Goal: Task Accomplishment & Management: Manage account settings

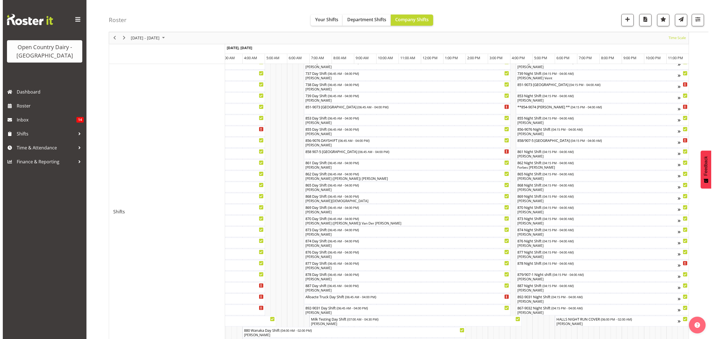
scroll to position [149, 0]
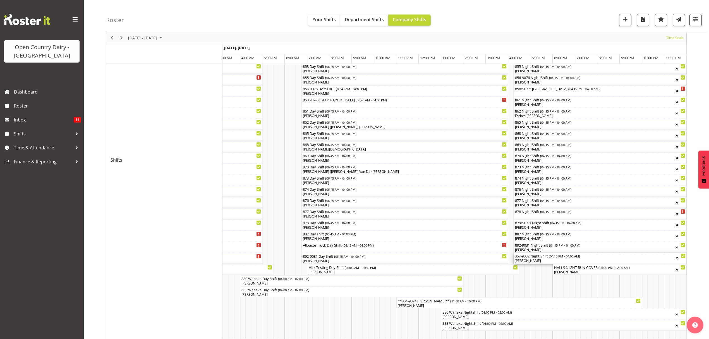
click at [548, 259] on div "[PERSON_NAME]" at bounding box center [595, 260] width 161 height 5
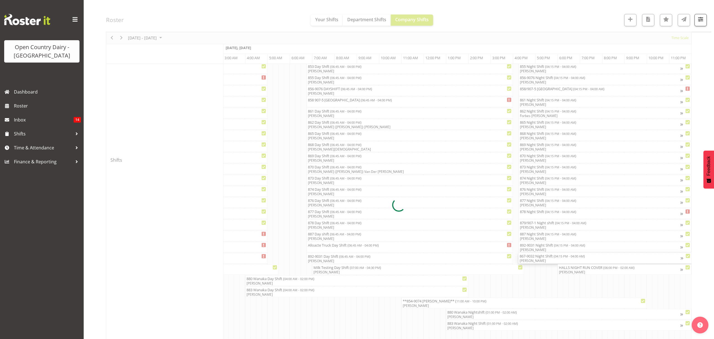
scroll to position [0, 3283]
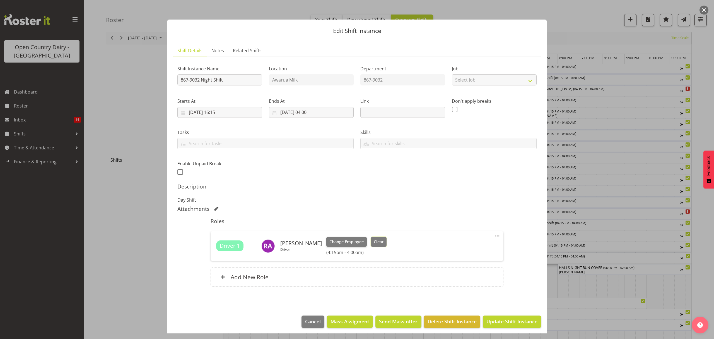
drag, startPoint x: 368, startPoint y: 240, endPoint x: 377, endPoint y: 250, distance: 13.8
click at [371, 240] on button "Clear" at bounding box center [379, 242] width 16 height 10
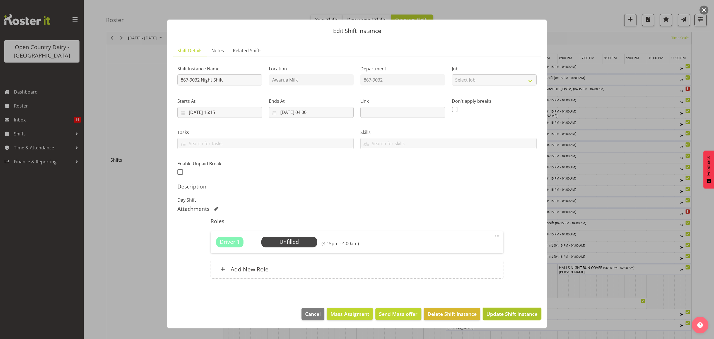
click at [493, 316] on span "Update Shift Instance" at bounding box center [512, 313] width 51 height 7
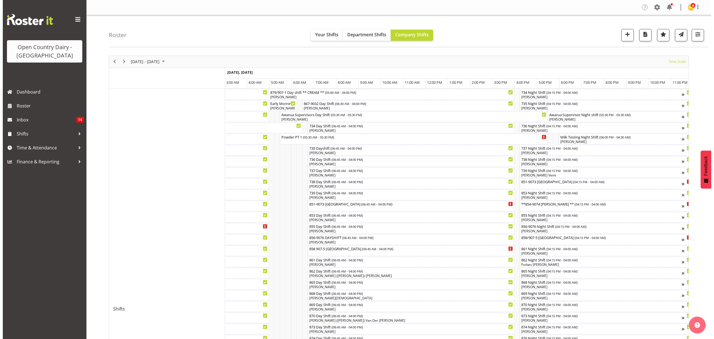
scroll to position [74, 0]
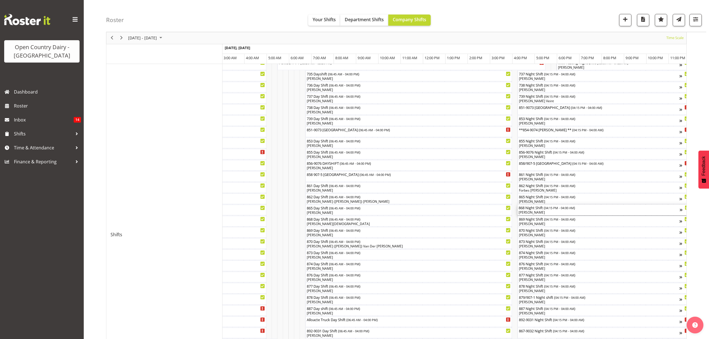
click at [546, 212] on div "[PERSON_NAME]" at bounding box center [599, 212] width 161 height 5
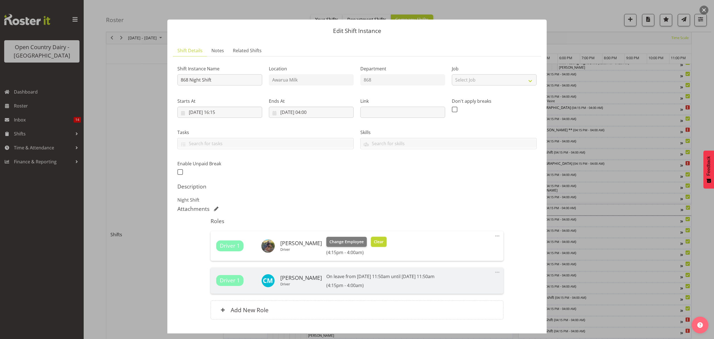
click at [371, 245] on button "Clear" at bounding box center [379, 242] width 16 height 10
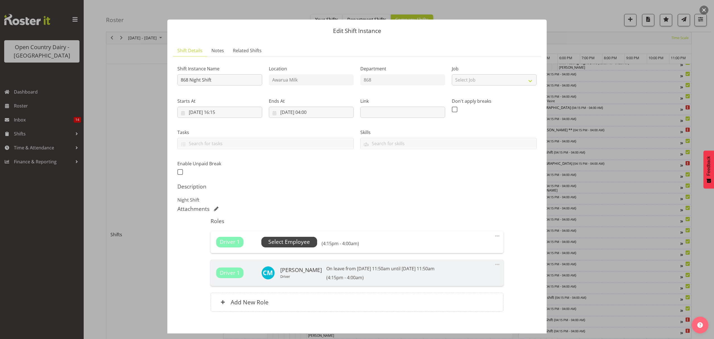
click at [302, 243] on span "Select Employee" at bounding box center [289, 242] width 42 height 8
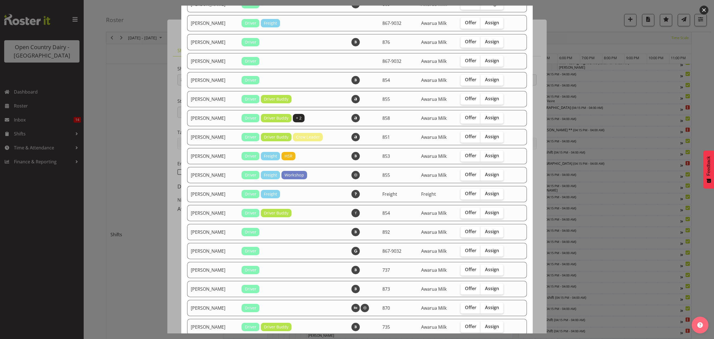
scroll to position [260, 0]
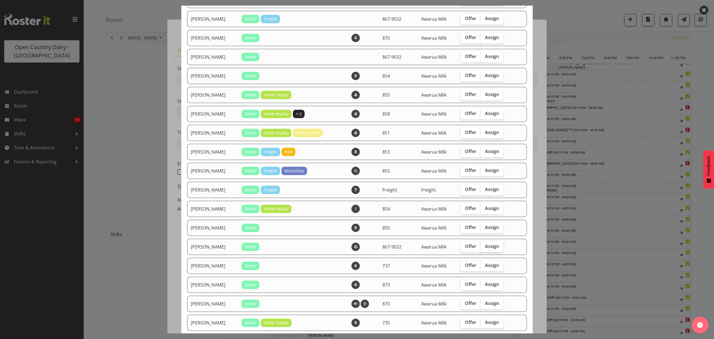
click at [496, 245] on span "Assign" at bounding box center [492, 246] width 14 height 6
click at [485, 245] on input "Assign" at bounding box center [483, 246] width 4 height 4
checkbox input "true"
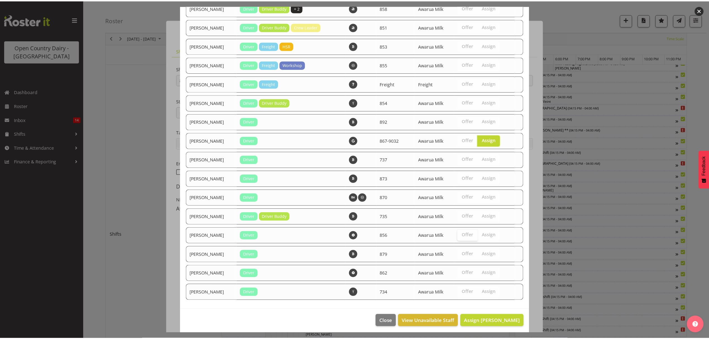
scroll to position [368, 0]
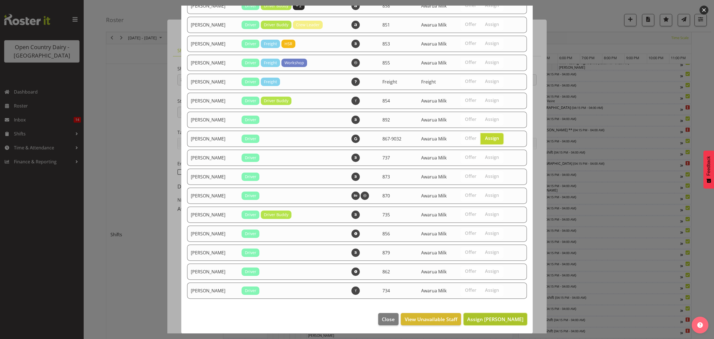
click at [507, 323] on button "Assign [PERSON_NAME]" at bounding box center [496, 319] width 64 height 12
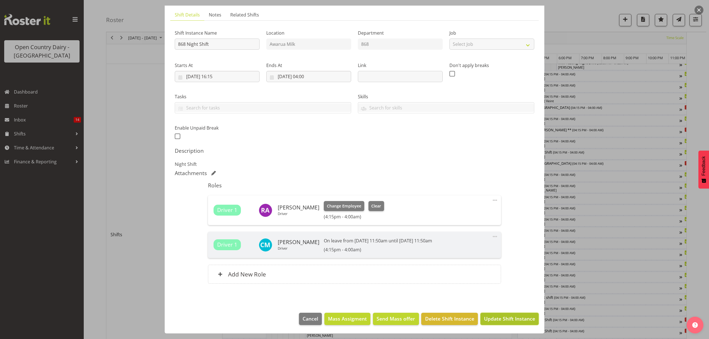
click at [501, 319] on span "Update Shift Instance" at bounding box center [509, 318] width 51 height 7
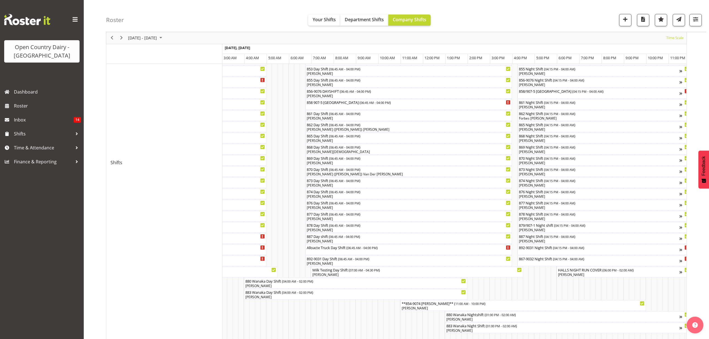
scroll to position [186, 0]
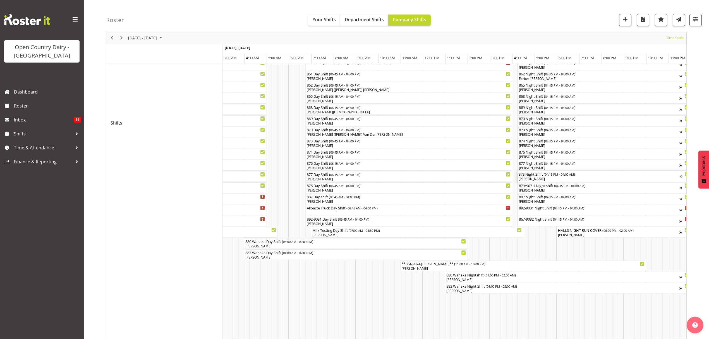
click at [566, 178] on div "[PERSON_NAME]" at bounding box center [599, 178] width 161 height 5
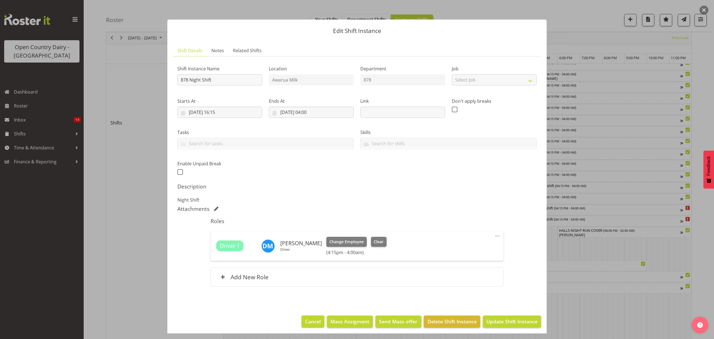
click at [305, 321] on span "Cancel" at bounding box center [313, 321] width 16 height 7
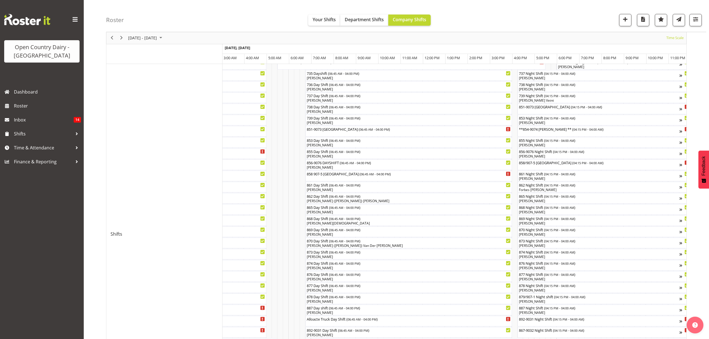
scroll to position [112, 0]
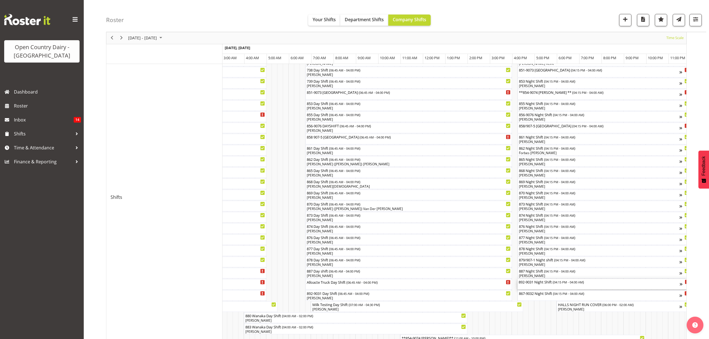
click at [530, 284] on div "892-9031 Night Shift ( 04:15 PM - 04:00 AM )" at bounding box center [599, 282] width 161 height 6
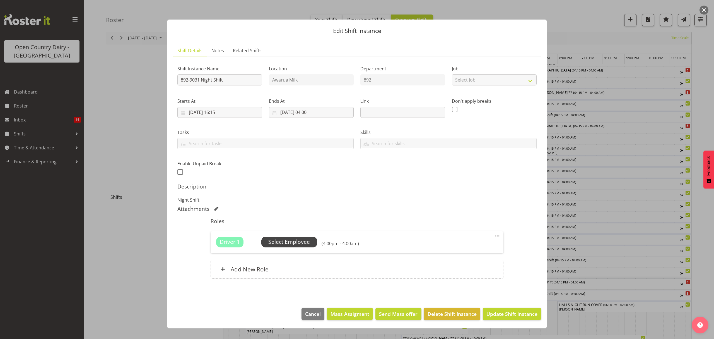
click at [294, 247] on span "Select Employee" at bounding box center [290, 242] width 56 height 11
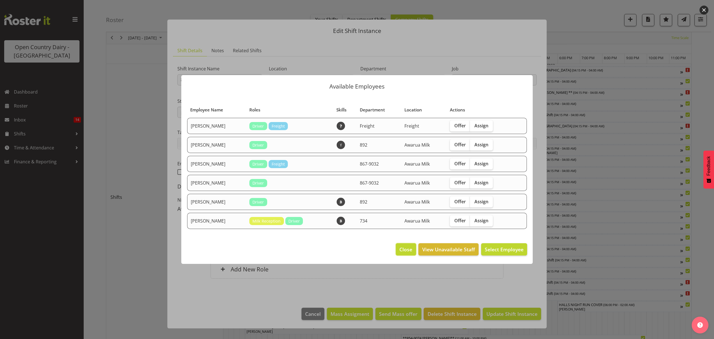
click at [399, 246] on button "Close" at bounding box center [406, 249] width 20 height 12
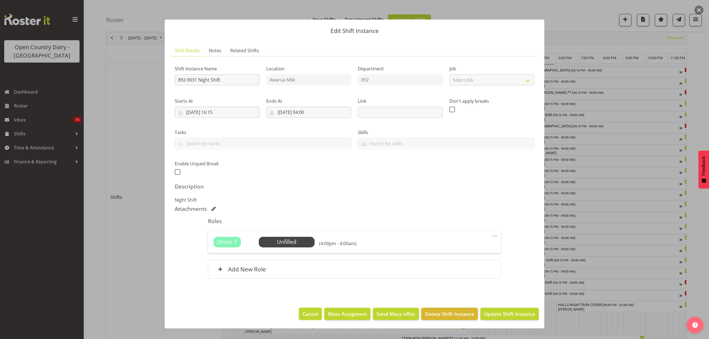
click at [310, 313] on span "Cancel" at bounding box center [311, 313] width 16 height 7
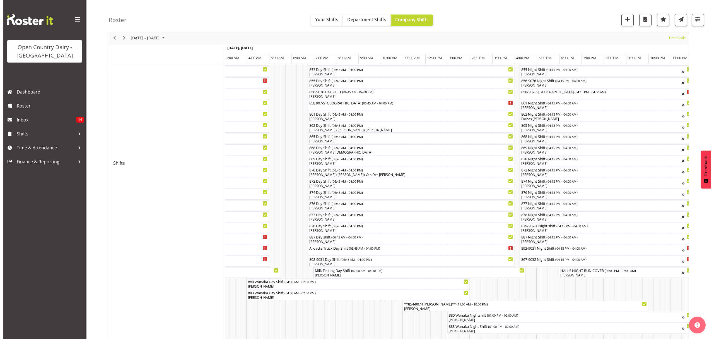
scroll to position [149, 0]
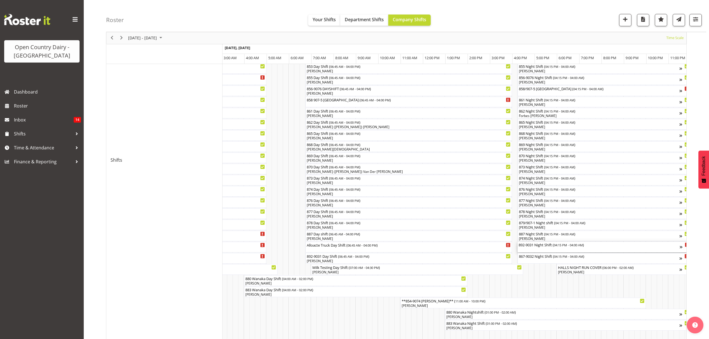
click at [540, 249] on div "892-9031 Night Shift ( 04:15 PM - 04:00 AM )" at bounding box center [599, 247] width 161 height 11
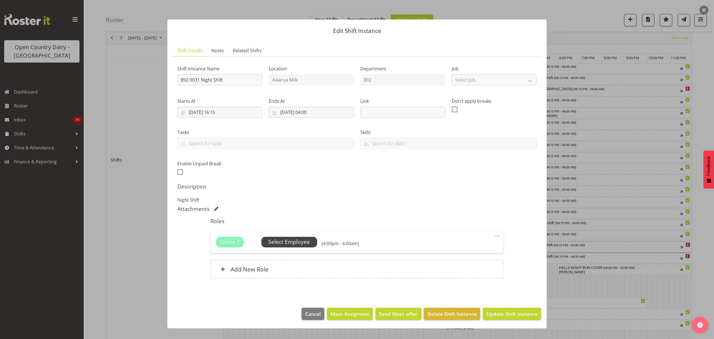
click at [281, 243] on span "Select Employee" at bounding box center [289, 242] width 42 height 8
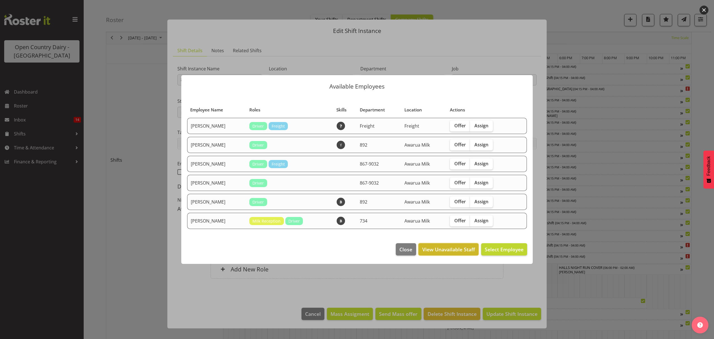
click at [454, 245] on button "View Unavailable Staff" at bounding box center [449, 249] width 60 height 12
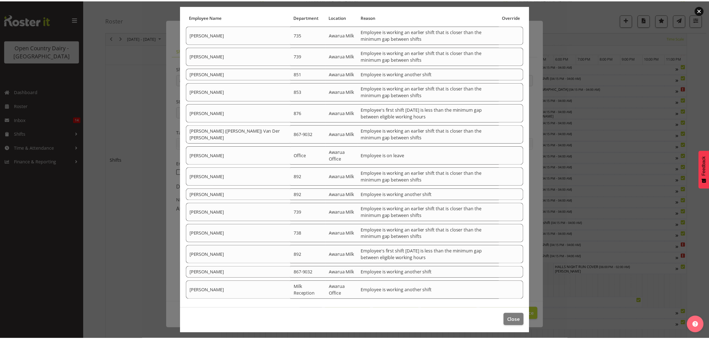
scroll to position [38, 0]
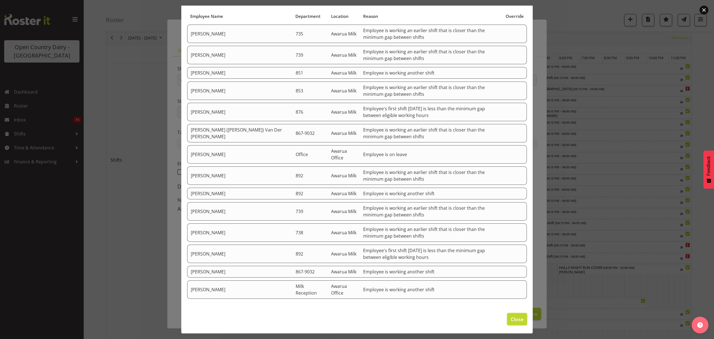
click at [512, 318] on span "Close" at bounding box center [517, 318] width 13 height 7
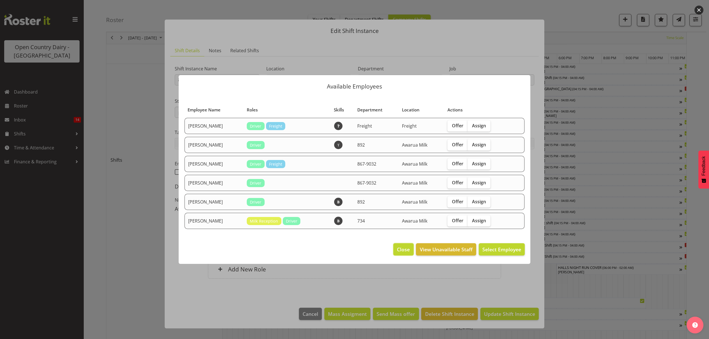
click at [405, 250] on span "Close" at bounding box center [403, 249] width 13 height 7
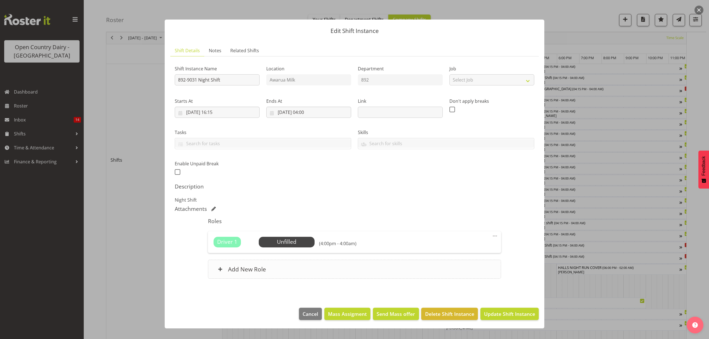
click at [289, 266] on div "Add New Role" at bounding box center [354, 269] width 293 height 19
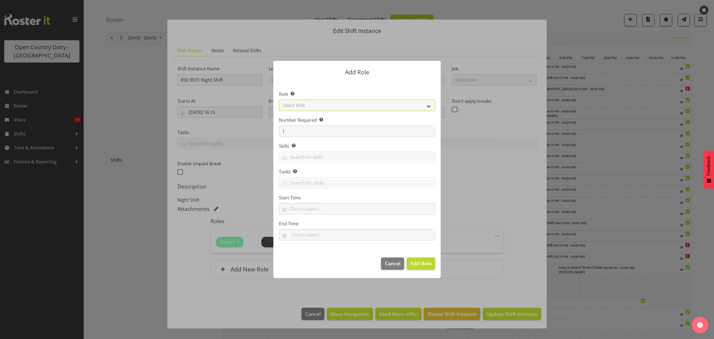
click at [325, 104] on select "Select Role Crew Leader Driver Driver Assessor Dayshift Driver Assessor Nightsh…" at bounding box center [357, 105] width 156 height 11
select select "1154"
click at [279, 100] on select "Select Role Crew Leader Driver Driver Assessor Dayshift Driver Assessor Nightsh…" at bounding box center [357, 105] width 156 height 11
click at [421, 261] on span "Add Role" at bounding box center [421, 263] width 21 height 7
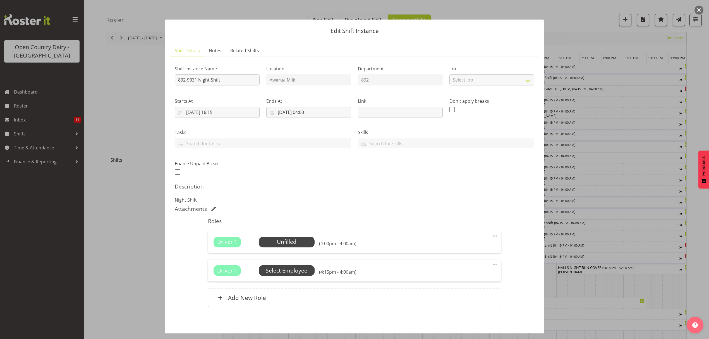
click at [292, 275] on span "Select Employee" at bounding box center [287, 271] width 42 height 8
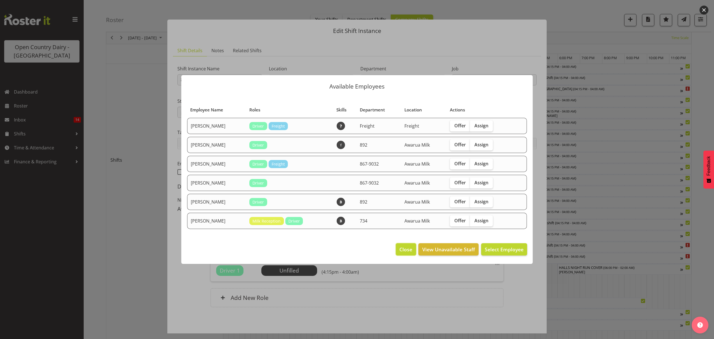
click at [403, 246] on span "Close" at bounding box center [406, 249] width 13 height 7
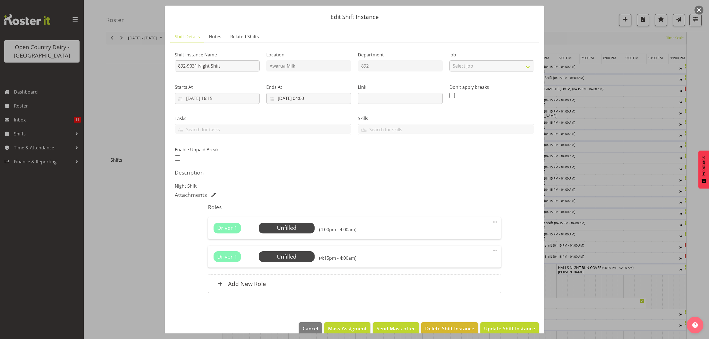
scroll to position [24, 0]
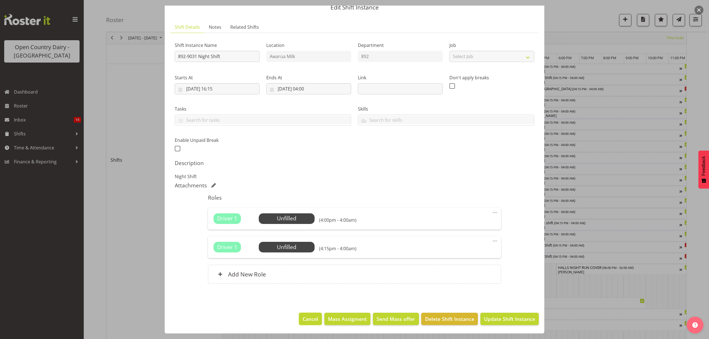
click at [306, 319] on span "Cancel" at bounding box center [311, 318] width 16 height 7
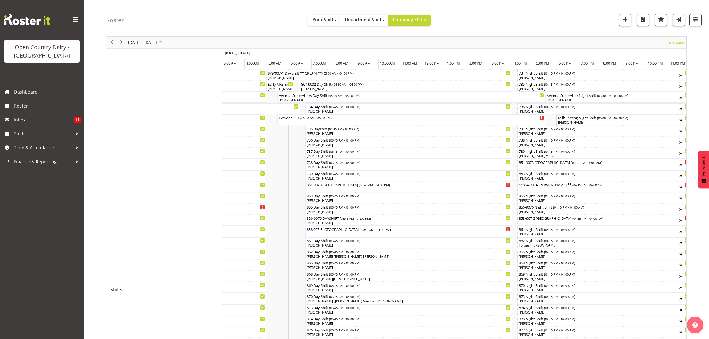
scroll to position [0, 0]
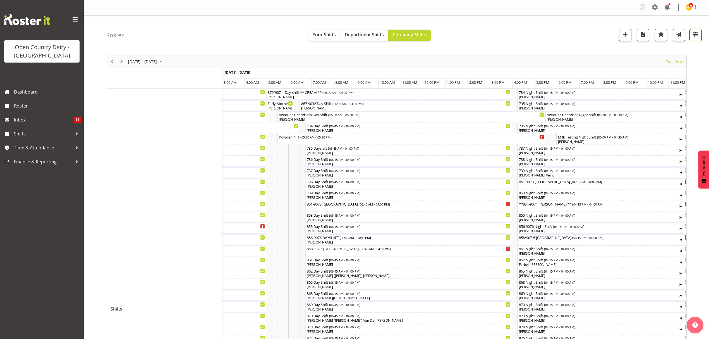
click at [692, 38] on span "button" at bounding box center [695, 34] width 7 height 7
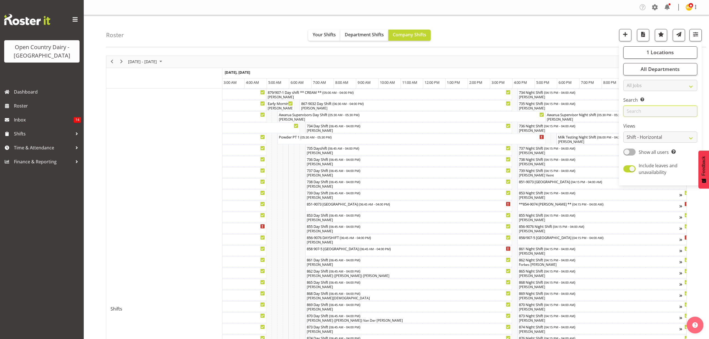
click at [645, 116] on input "text" at bounding box center [660, 110] width 74 height 11
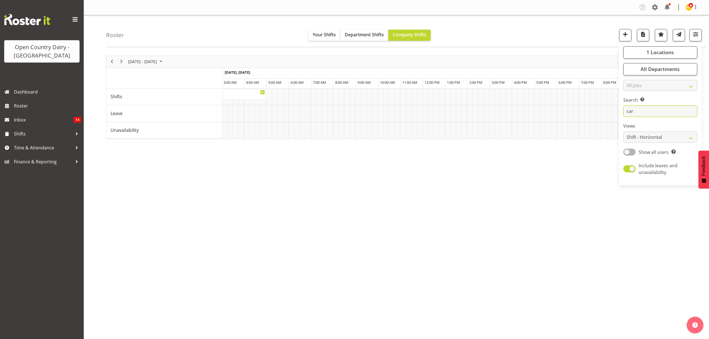
type input "car"
click at [580, 189] on div "[DATE] - [DATE] [DATE] Timeline Day Timeline Week Timeline Fortnight Timeline M…" at bounding box center [407, 162] width 603 height 223
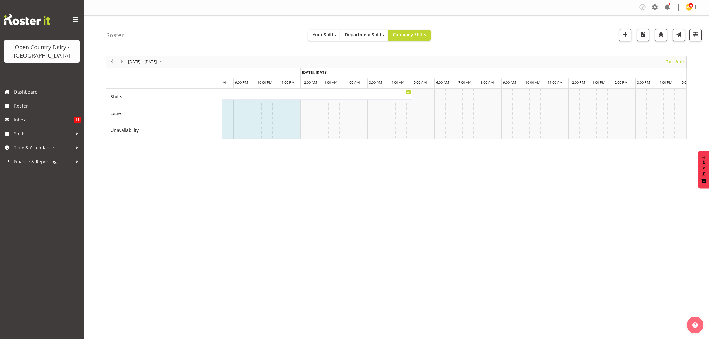
scroll to position [0, 3287]
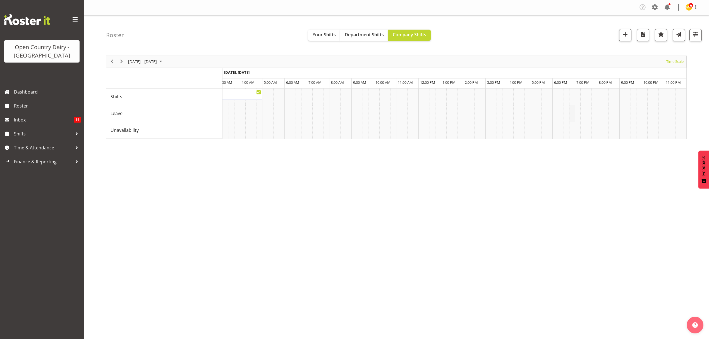
click at [573, 118] on td "Timeline Week of September 27, 2025" at bounding box center [572, 113] width 6 height 17
click at [54, 109] on span "Roster" at bounding box center [47, 106] width 67 height 8
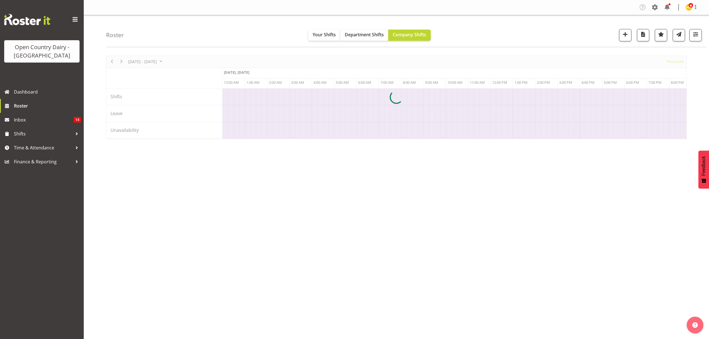
scroll to position [0, 2679]
